Goal: Find specific page/section: Find specific page/section

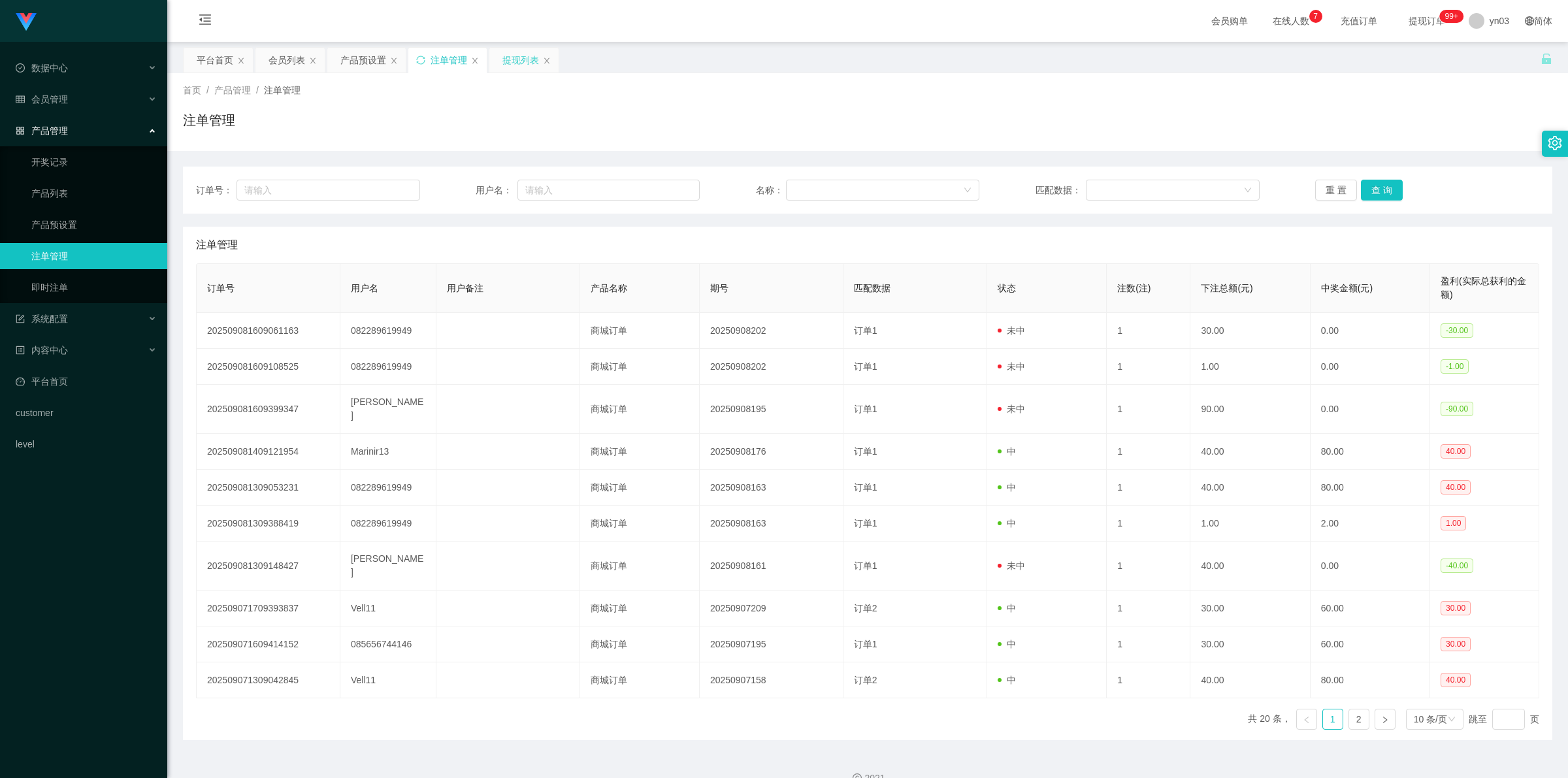
click at [504, 66] on div "提现列表" at bounding box center [520, 60] width 37 height 25
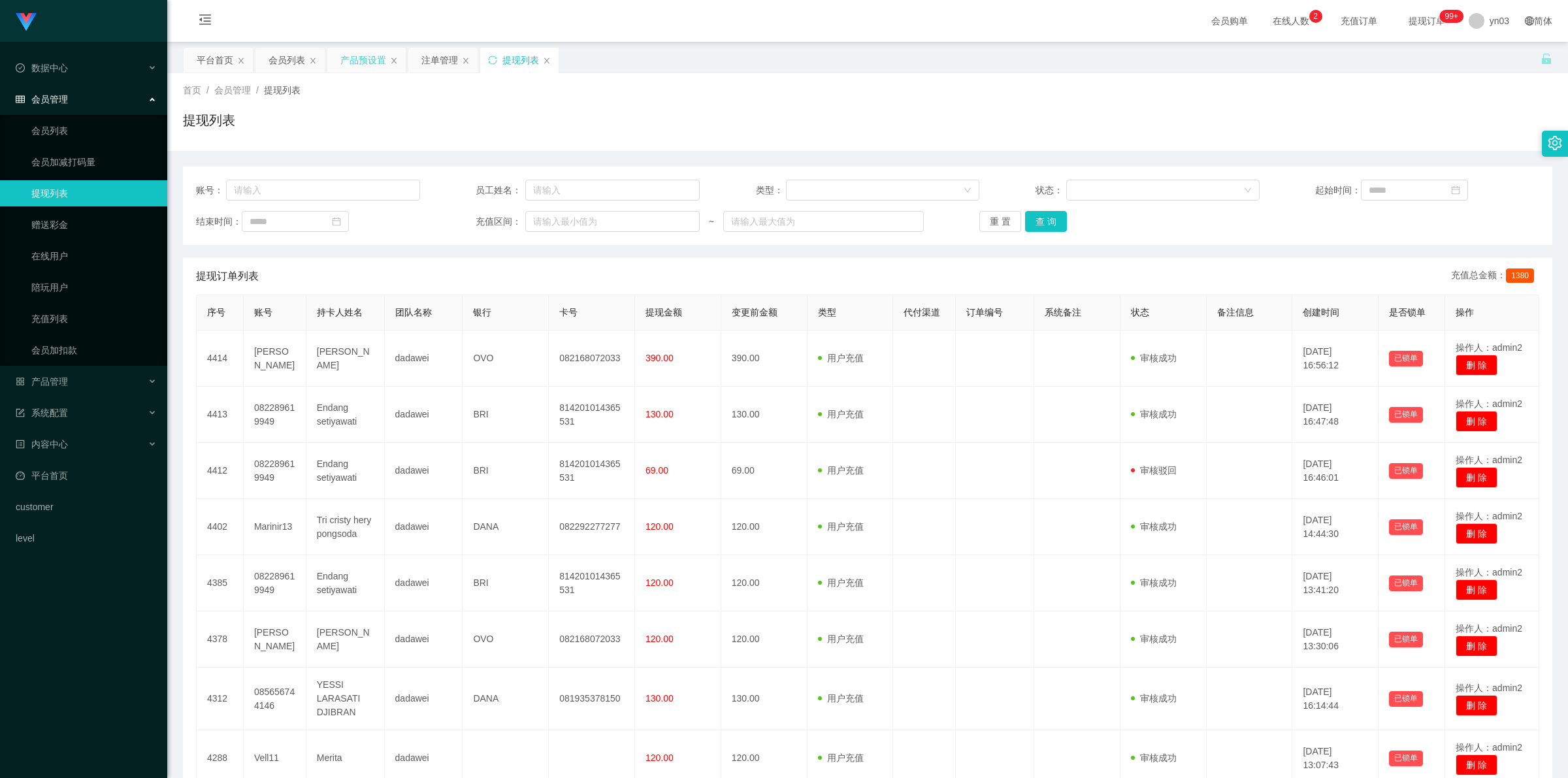
click at [364, 67] on div "产品预设置" at bounding box center [363, 60] width 46 height 25
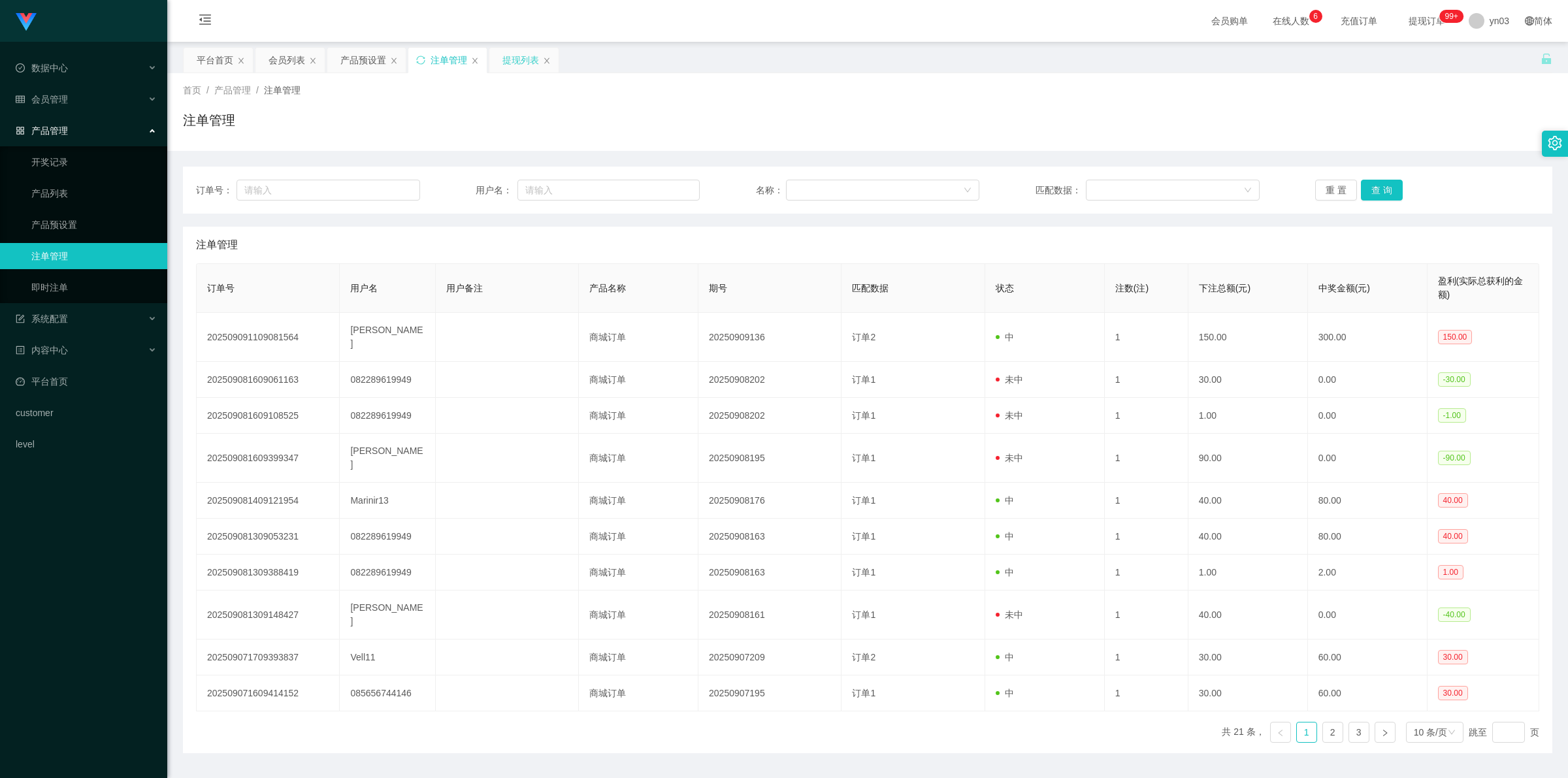
click at [525, 59] on div "提现列表" at bounding box center [520, 60] width 37 height 25
